Goal: Task Accomplishment & Management: Manage account settings

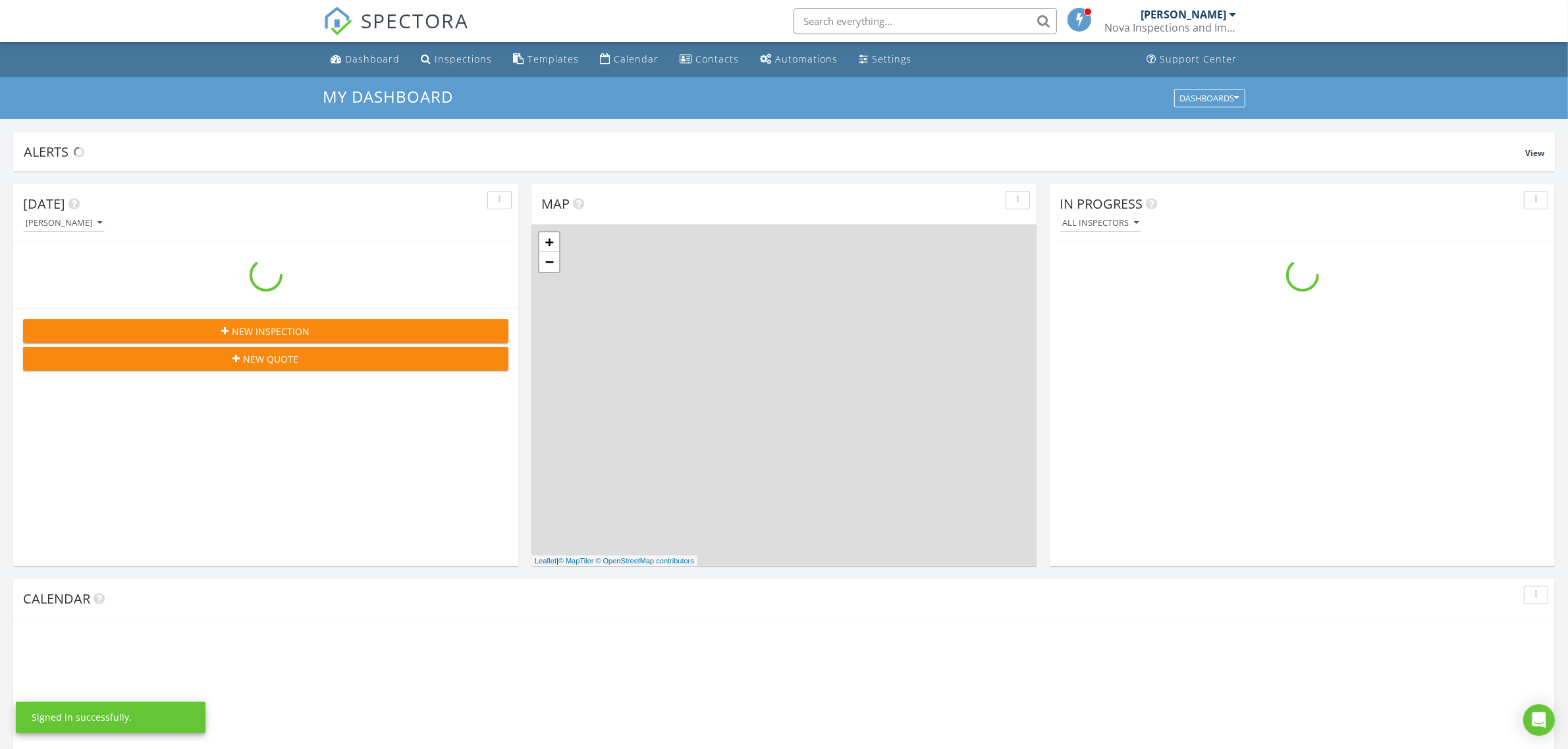
scroll to position [1223, 1594]
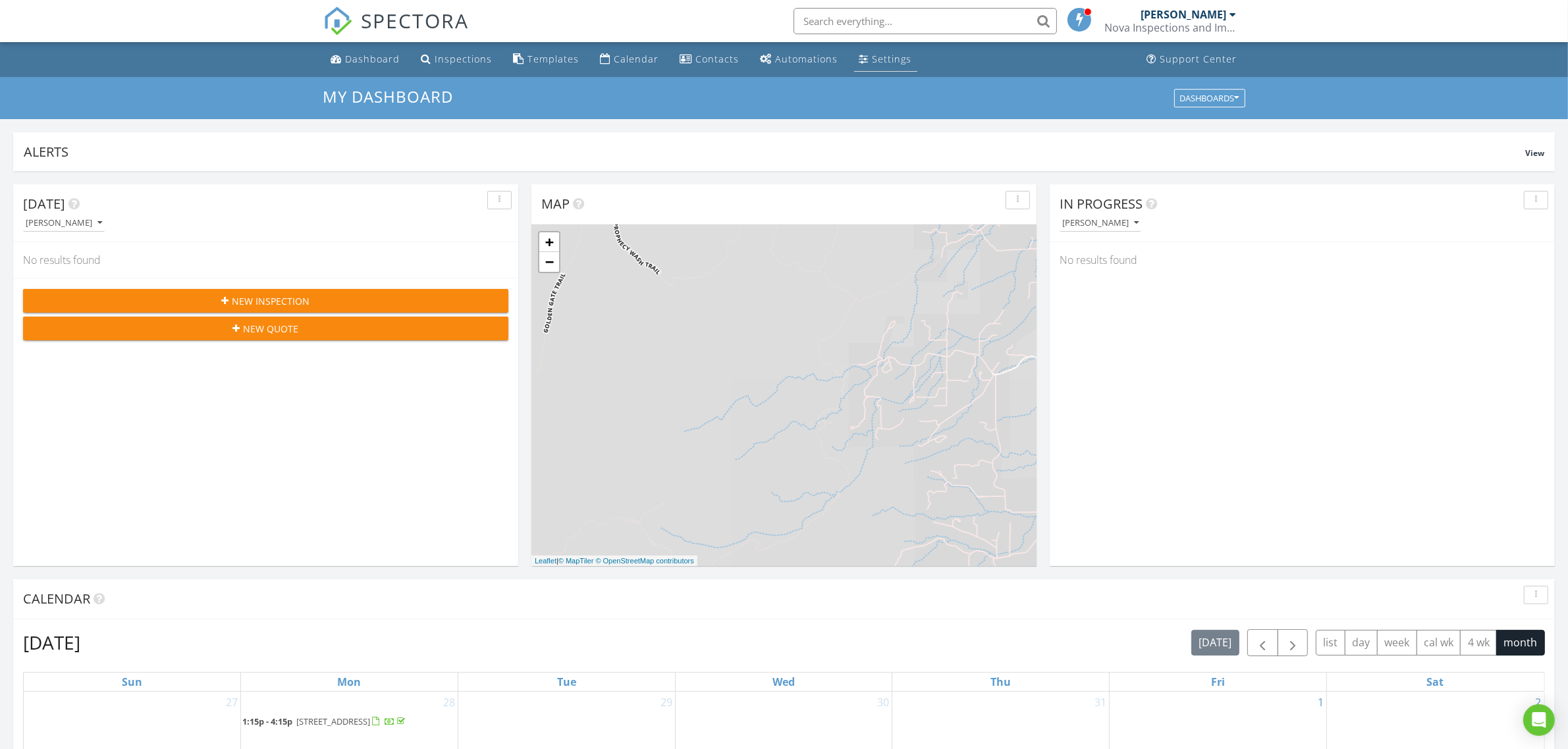
click at [887, 58] on div "Settings" at bounding box center [892, 58] width 39 height 13
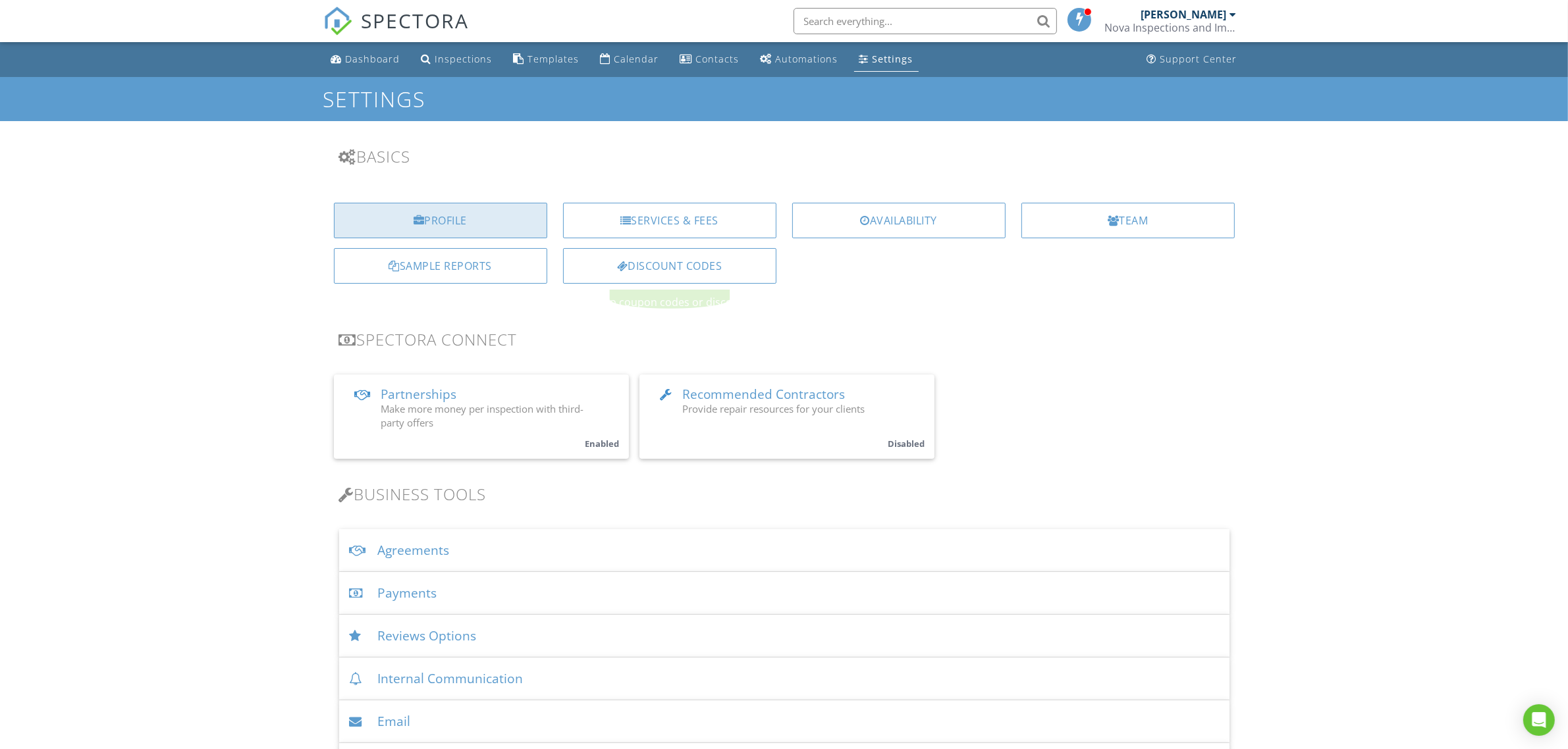
click at [481, 214] on div "Profile" at bounding box center [440, 220] width 213 height 36
